Goal: Navigation & Orientation: Find specific page/section

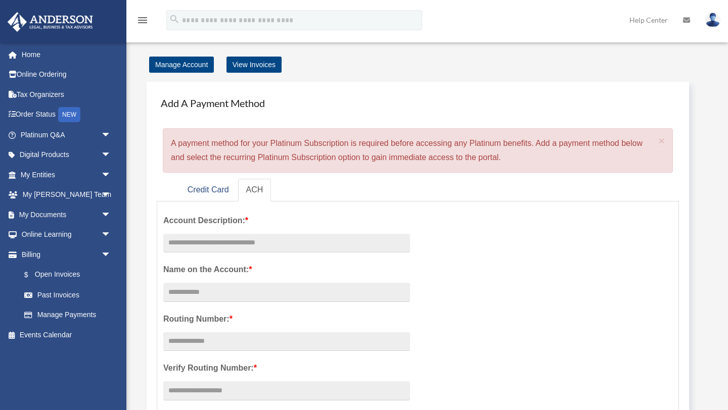
scroll to position [4, 0]
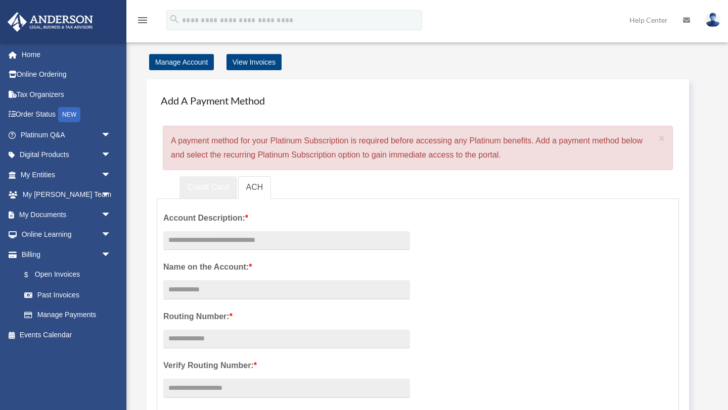
click at [221, 188] on link "Credit Card" at bounding box center [208, 187] width 58 height 23
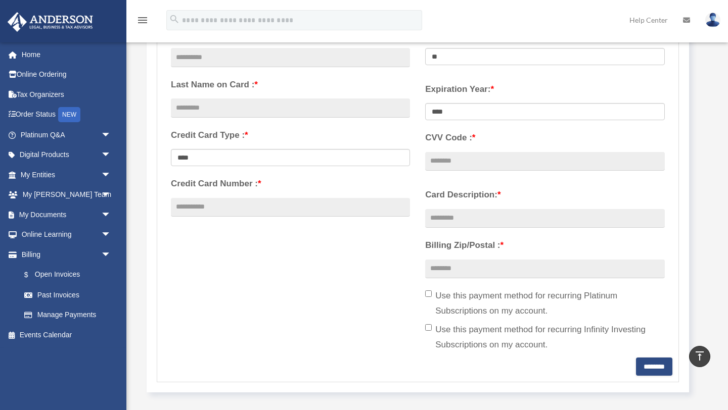
scroll to position [0, 0]
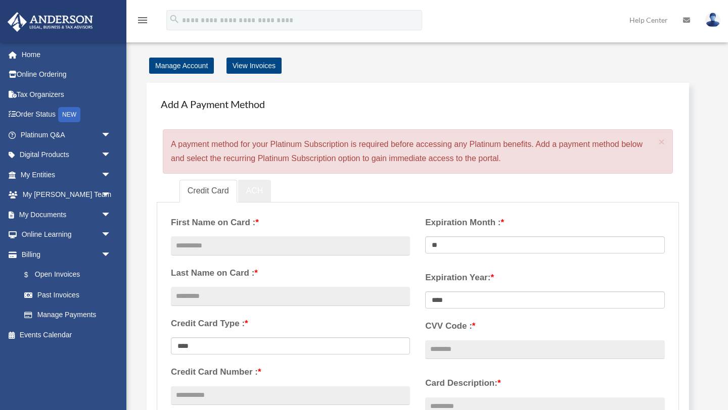
click at [265, 192] on link "ACH" at bounding box center [254, 191] width 33 height 23
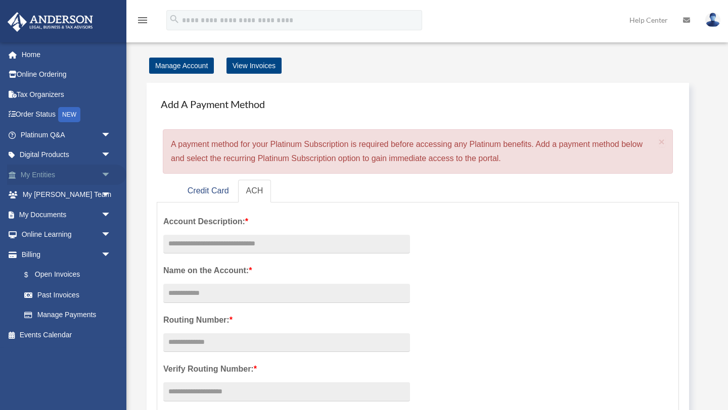
click at [107, 179] on span "arrow_drop_down" at bounding box center [111, 175] width 20 height 21
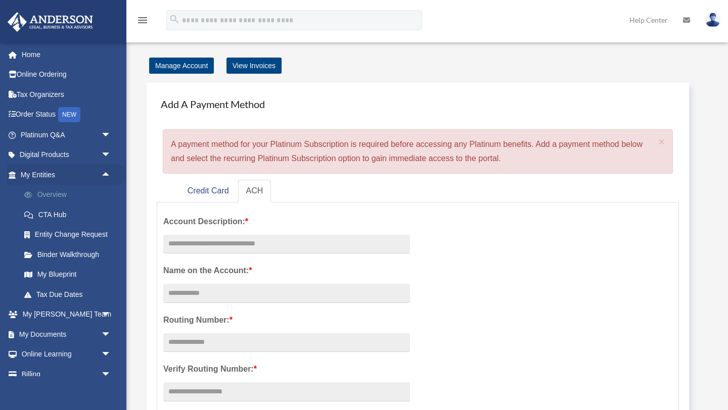
click at [56, 193] on link "Overview" at bounding box center [70, 195] width 112 height 20
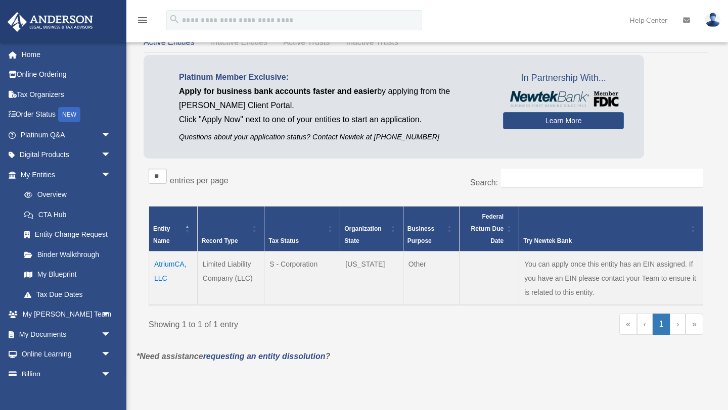
scroll to position [47, 0]
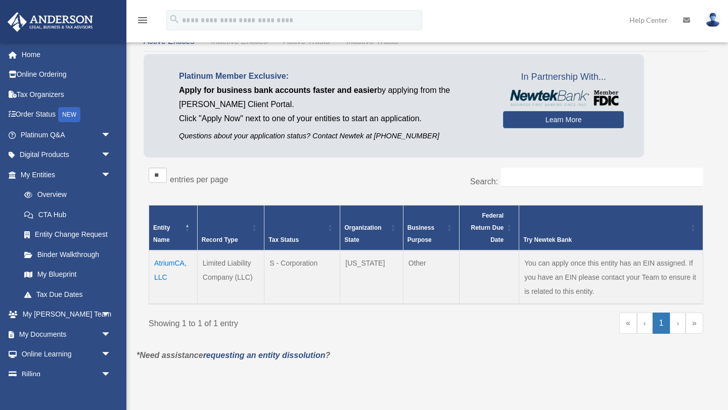
click at [168, 264] on td "AtriumCA, LLC" at bounding box center [173, 278] width 49 height 54
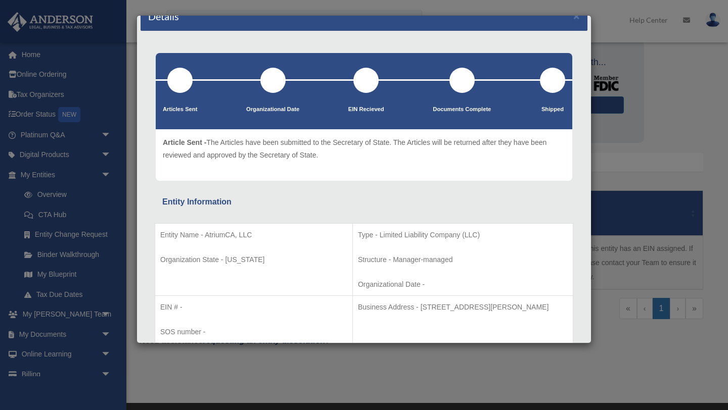
scroll to position [0, 0]
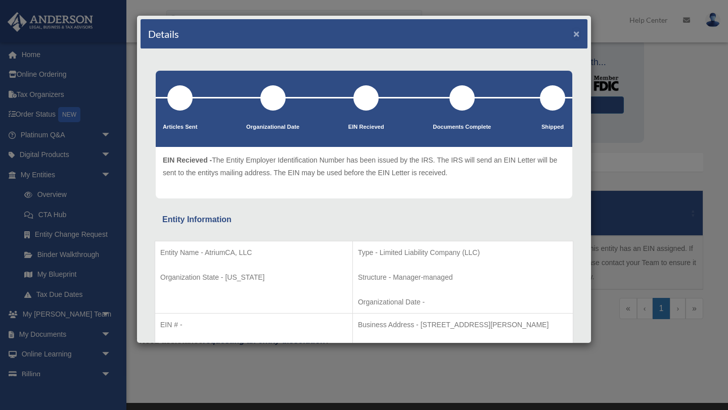
click at [577, 33] on button "×" at bounding box center [576, 33] width 7 height 11
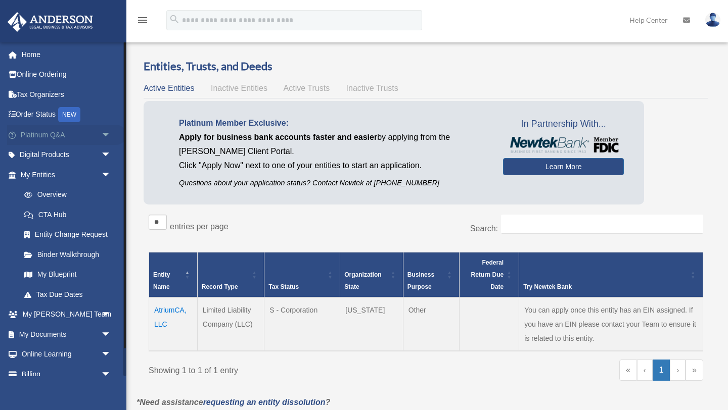
click at [46, 134] on link "Platinum Q&A arrow_drop_down" at bounding box center [66, 135] width 119 height 20
click at [103, 131] on span "arrow_drop_down" at bounding box center [111, 135] width 20 height 21
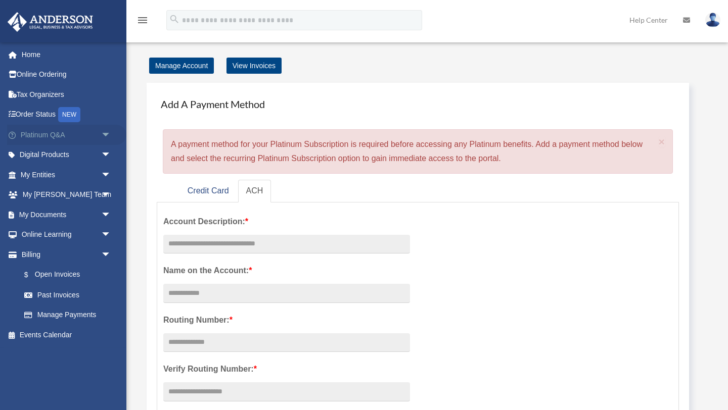
click at [105, 132] on span "arrow_drop_down" at bounding box center [111, 135] width 20 height 21
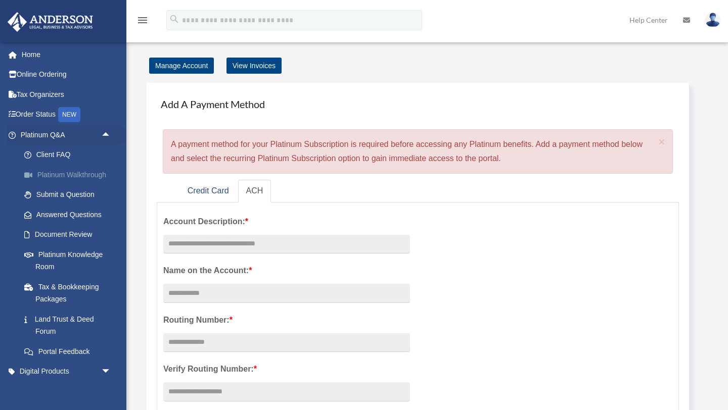
click at [87, 172] on link "Platinum Walkthrough" at bounding box center [70, 175] width 112 height 20
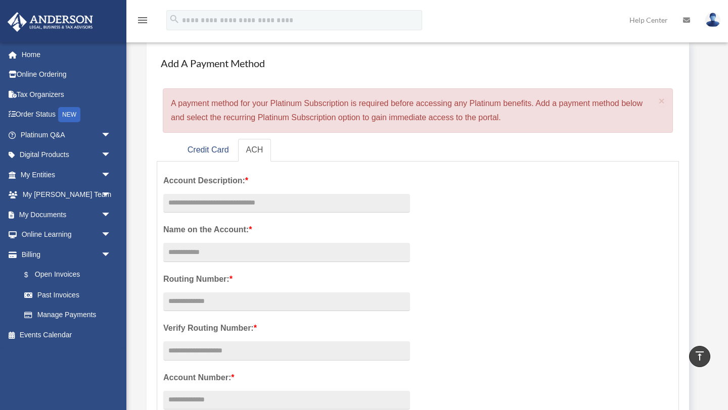
scroll to position [13, 0]
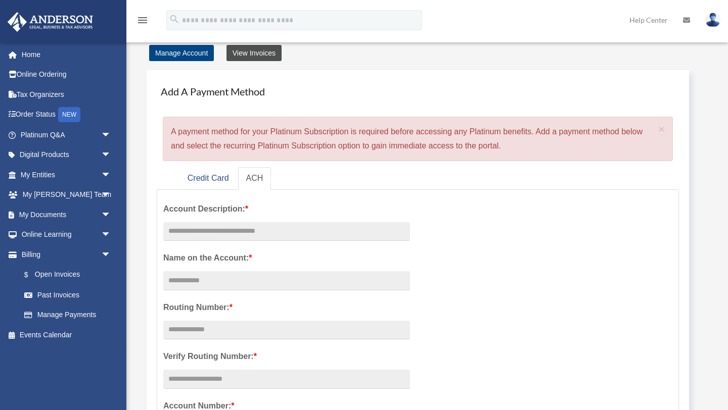
click at [248, 58] on link "View Invoices" at bounding box center [253, 53] width 55 height 16
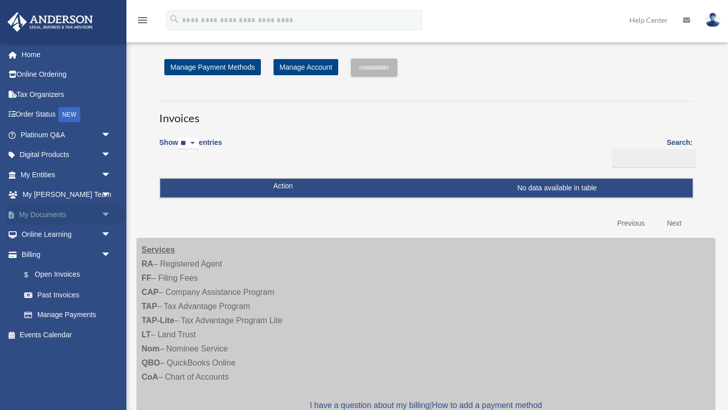
click at [107, 213] on span "arrow_drop_down" at bounding box center [111, 215] width 20 height 21
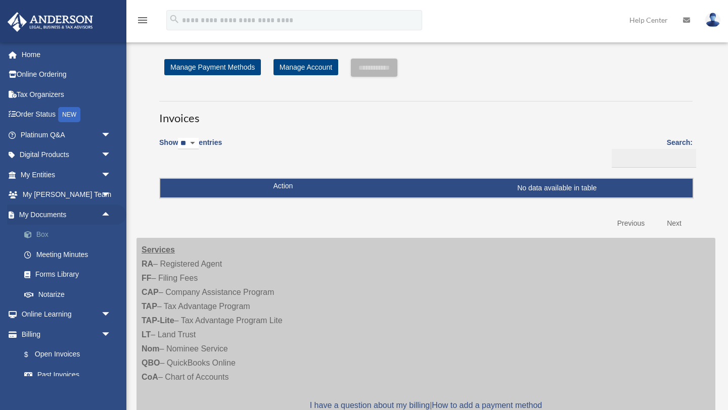
click at [53, 238] on link "Box" at bounding box center [70, 235] width 112 height 20
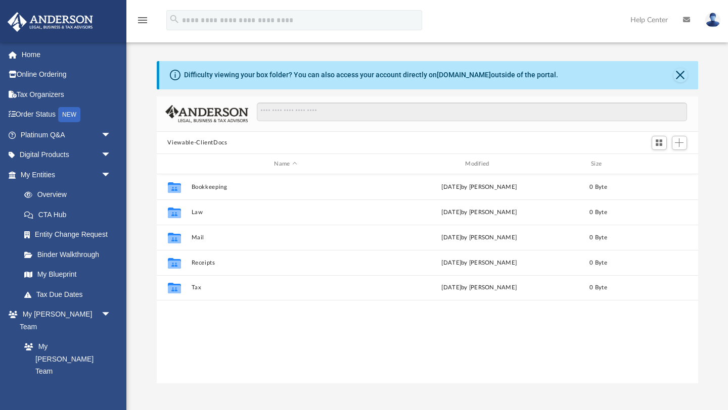
scroll to position [229, 541]
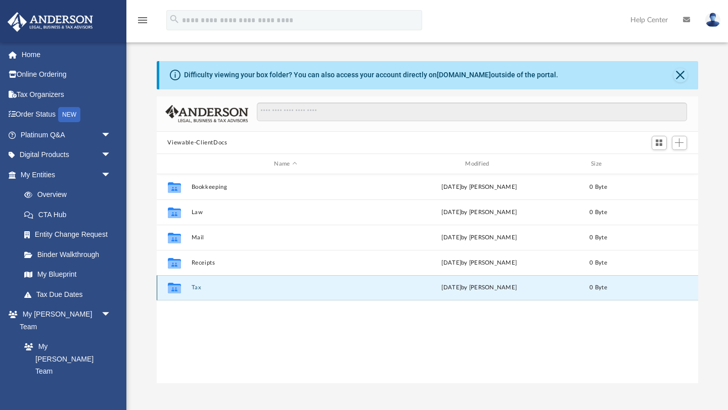
click at [198, 286] on button "Tax" at bounding box center [285, 288] width 189 height 7
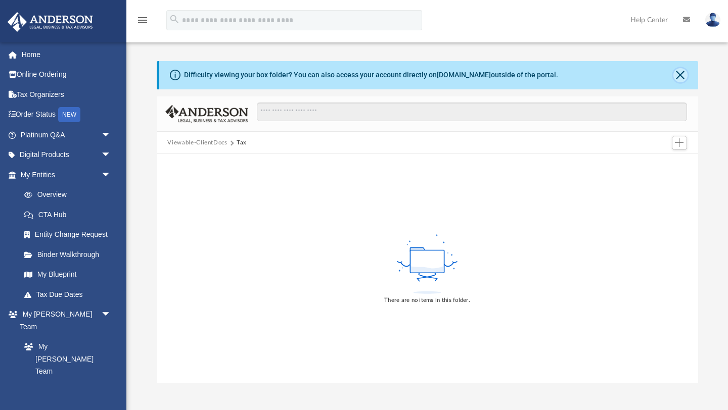
click at [683, 72] on button "Close" at bounding box center [680, 75] width 14 height 14
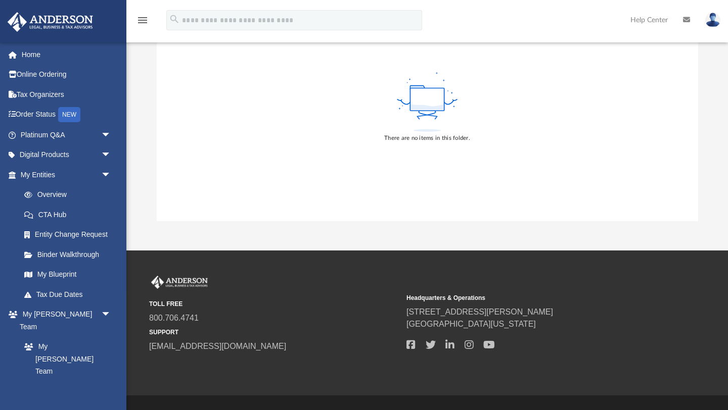
scroll to position [0, 0]
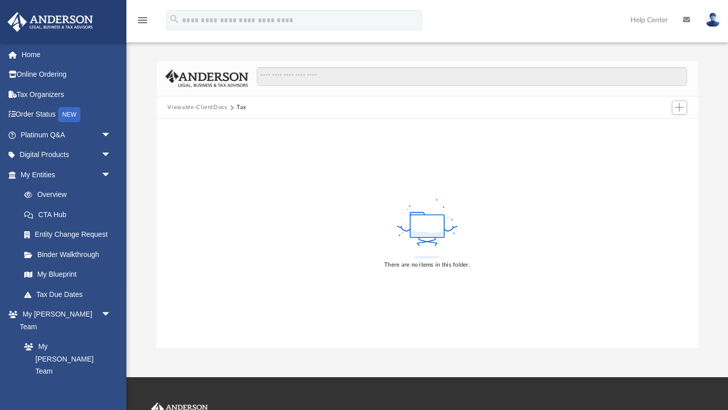
click at [218, 107] on button "Viewable-ClientDocs" at bounding box center [197, 107] width 60 height 9
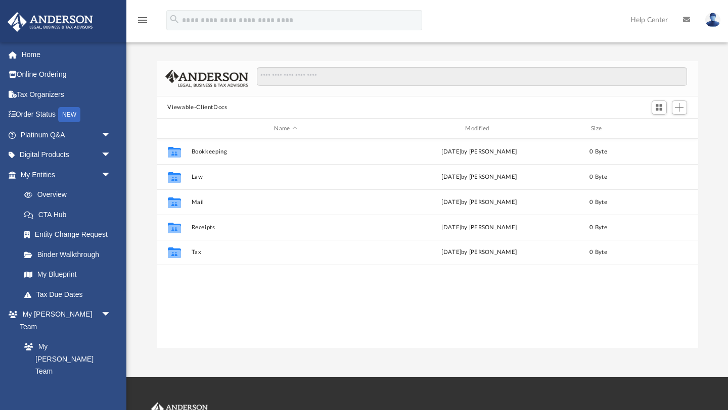
scroll to position [229, 541]
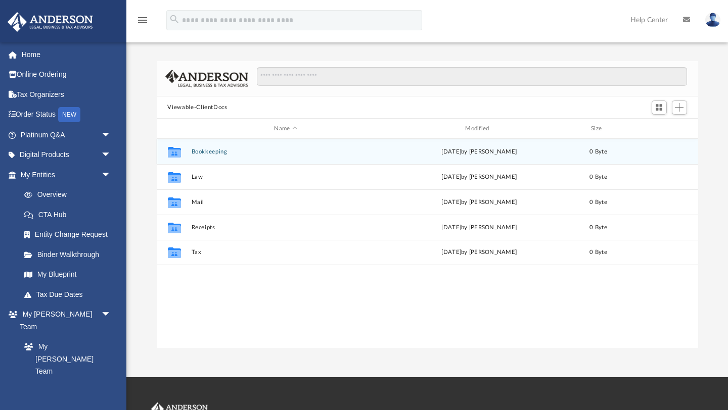
click at [212, 155] on div "Collaborated Folder Bookkeeping [DATE] by [PERSON_NAME] 0 Byte" at bounding box center [427, 151] width 541 height 25
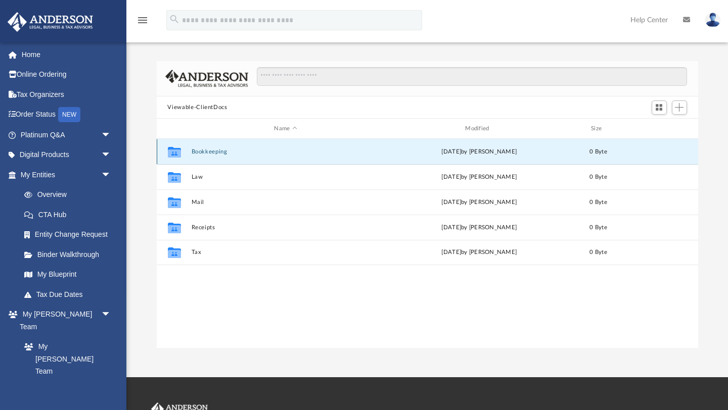
click at [213, 151] on button "Bookkeeping" at bounding box center [285, 152] width 189 height 7
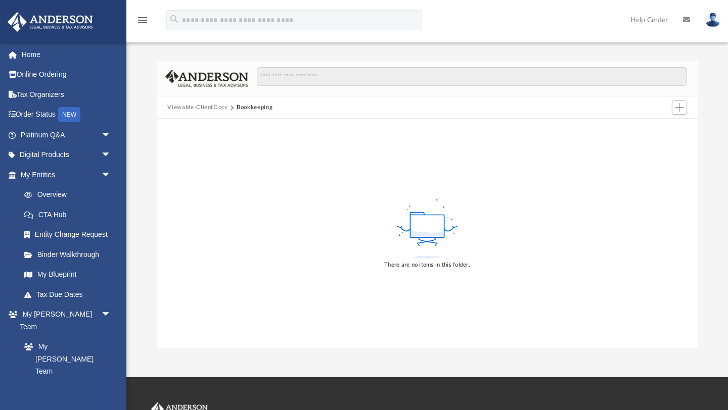
click at [210, 106] on button "Viewable-ClientDocs" at bounding box center [197, 107] width 60 height 9
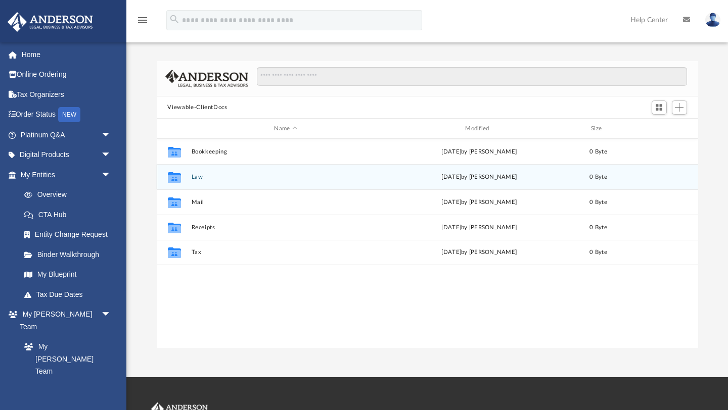
click at [206, 176] on button "Law" at bounding box center [285, 177] width 189 height 7
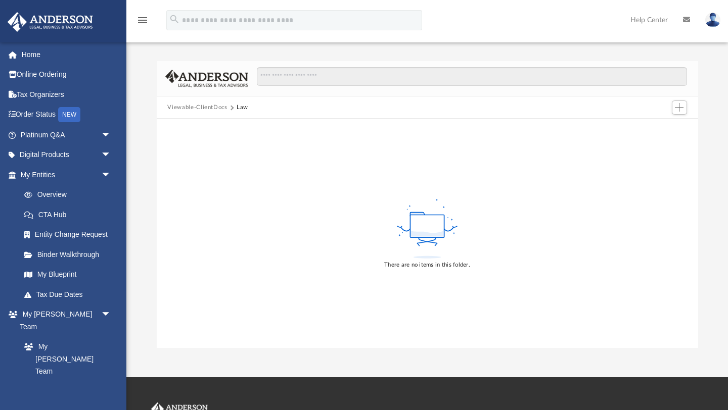
click at [201, 109] on button "Viewable-ClientDocs" at bounding box center [197, 107] width 60 height 9
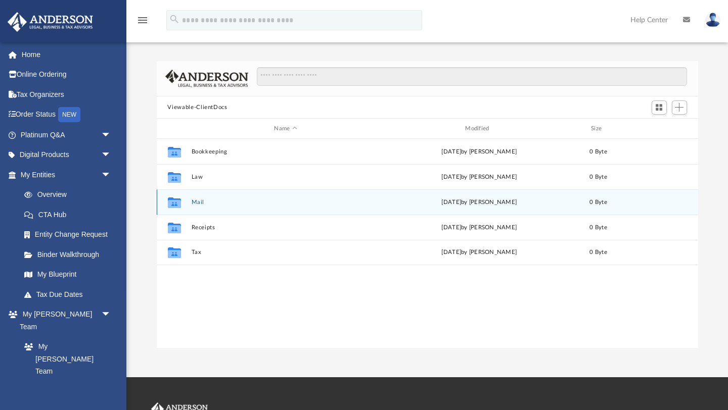
click at [194, 200] on button "Mail" at bounding box center [285, 202] width 189 height 7
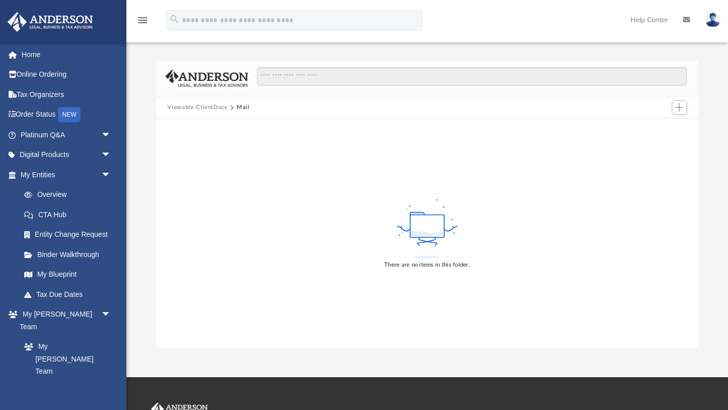
click at [198, 106] on button "Viewable-ClientDocs" at bounding box center [197, 107] width 60 height 9
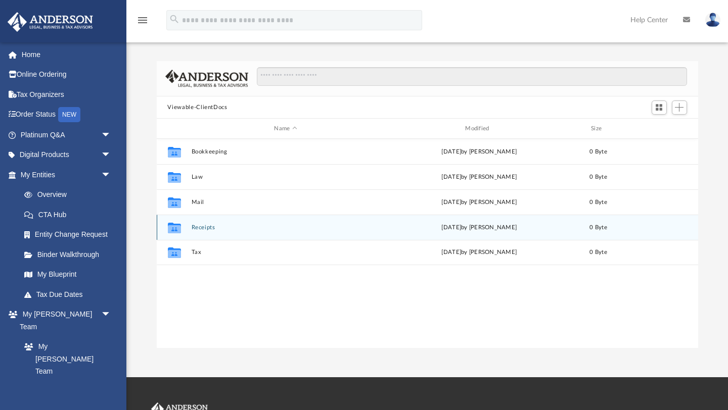
click at [203, 227] on button "Receipts" at bounding box center [285, 227] width 189 height 7
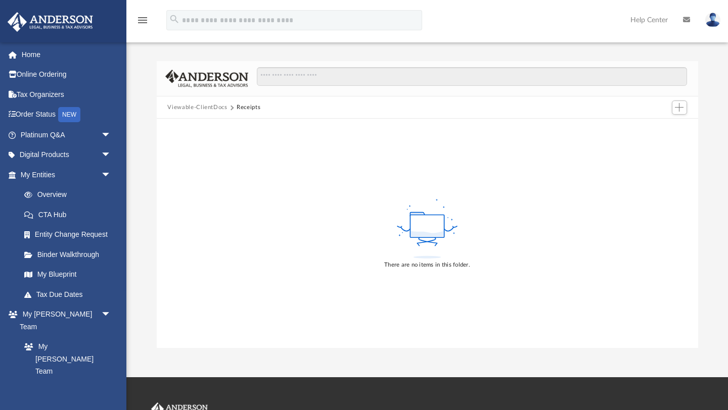
click at [193, 106] on button "Viewable-ClientDocs" at bounding box center [197, 107] width 60 height 9
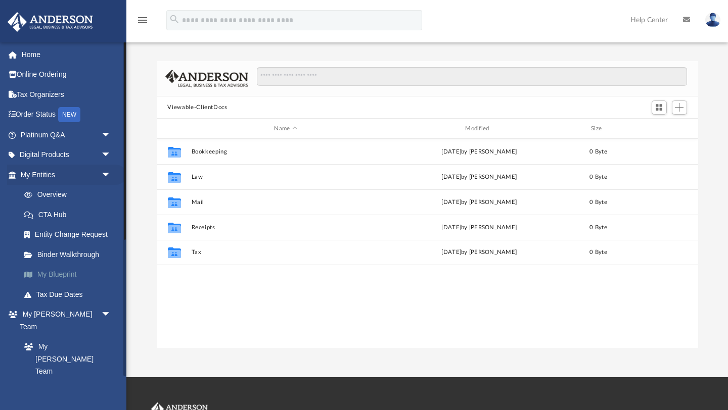
click at [57, 271] on link "My Blueprint" at bounding box center [70, 275] width 112 height 20
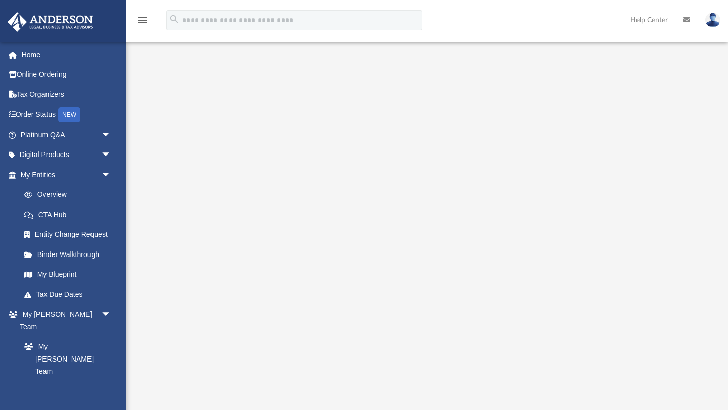
scroll to position [44, 0]
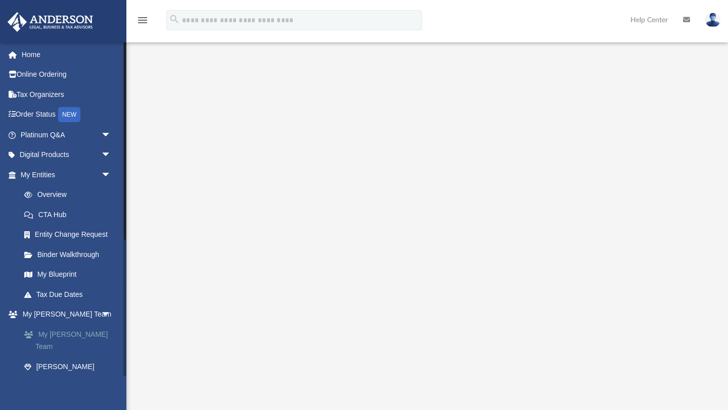
click at [63, 336] on link "My [PERSON_NAME] Team" at bounding box center [70, 340] width 112 height 32
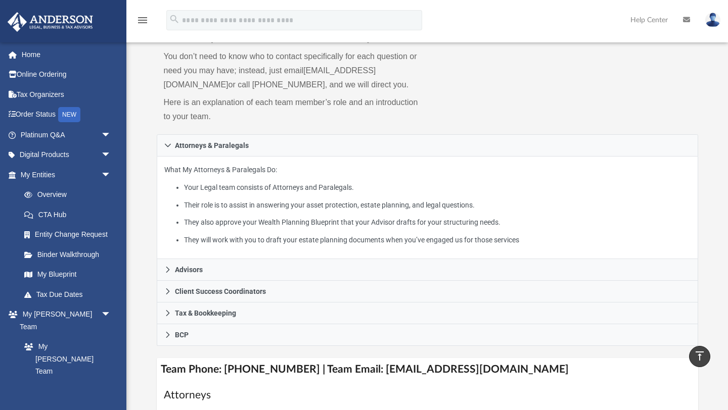
scroll to position [71, 0]
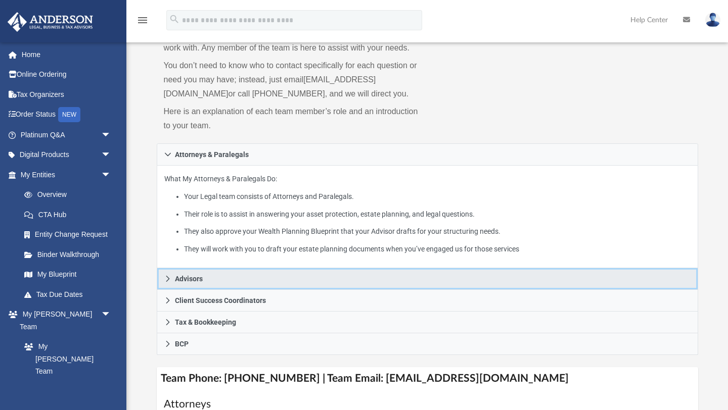
click at [166, 282] on icon at bounding box center [167, 278] width 7 height 7
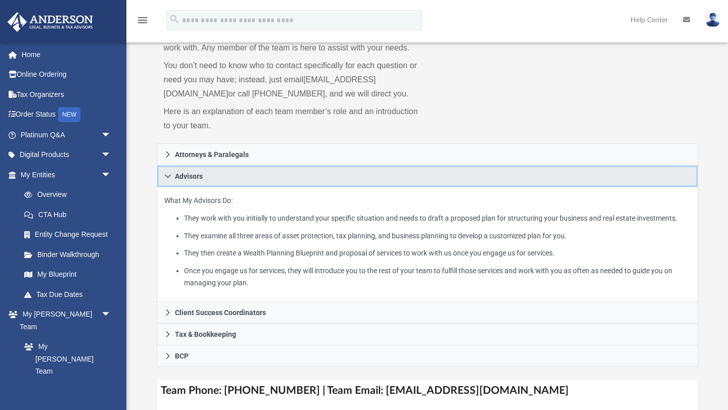
click at [166, 180] on icon at bounding box center [167, 176] width 7 height 7
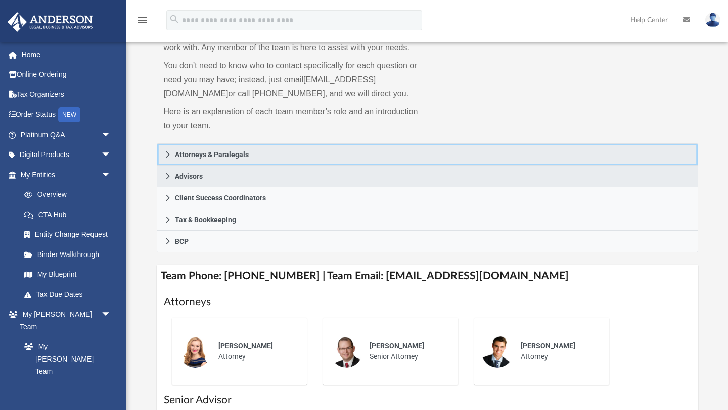
click at [167, 158] on icon at bounding box center [167, 154] width 7 height 7
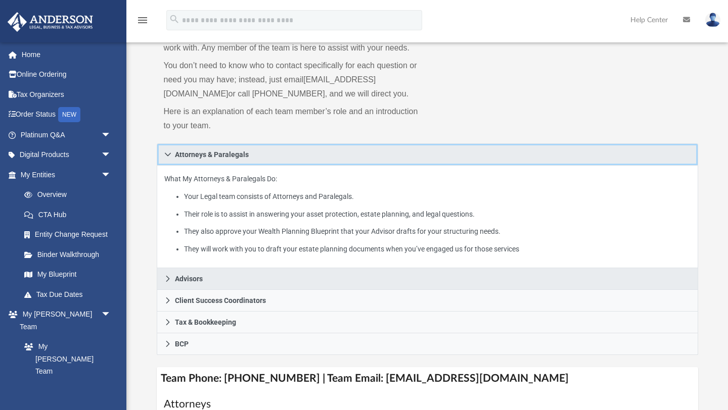
click at [167, 157] on icon at bounding box center [168, 155] width 6 height 4
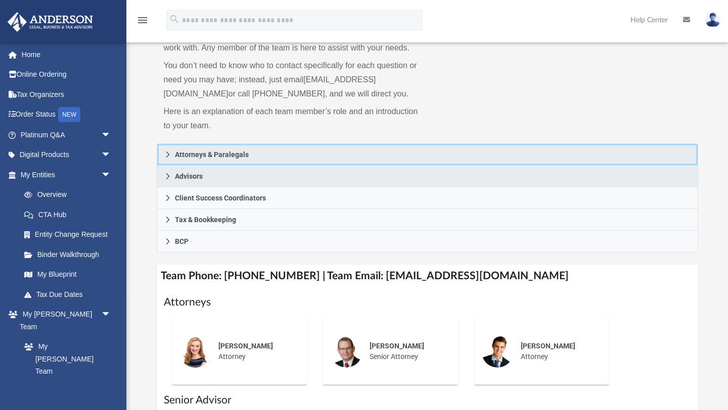
scroll to position [0, 0]
